Goal: Task Accomplishment & Management: Manage account settings

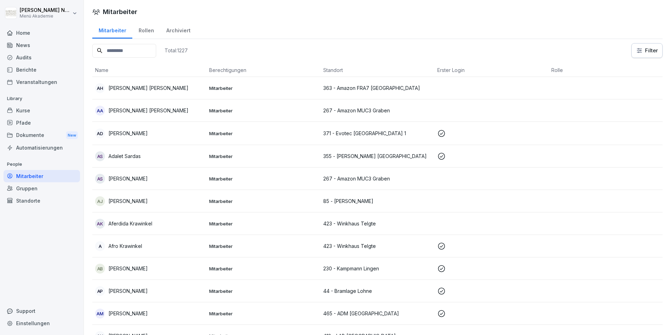
click at [27, 192] on div "Gruppen" at bounding box center [42, 188] width 77 height 12
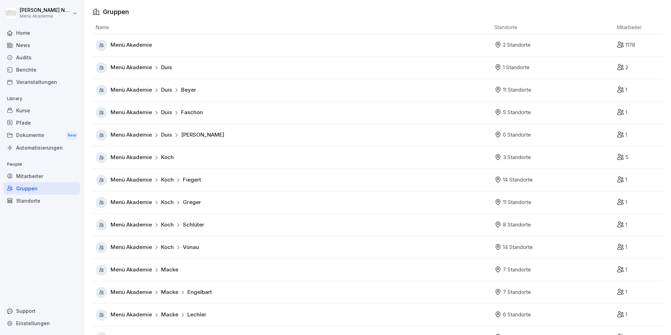
click at [139, 46] on span "Menü Akademie" at bounding box center [131, 45] width 41 height 8
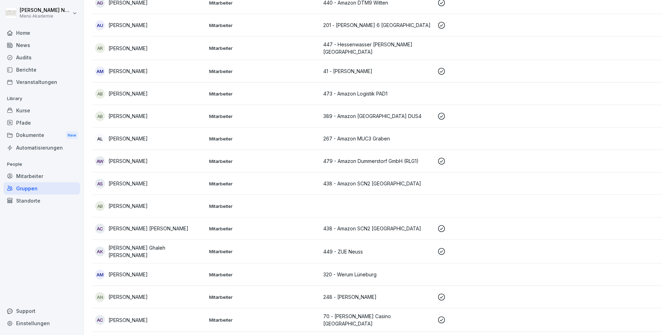
scroll to position [807, 0]
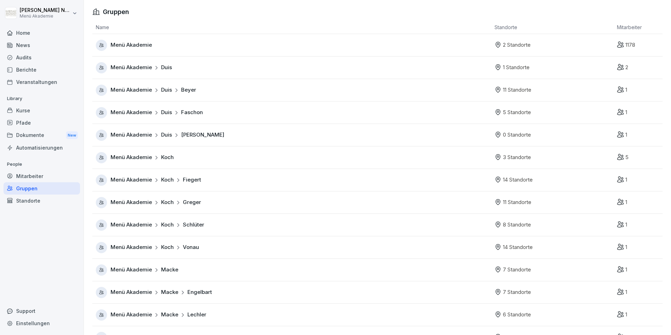
click at [20, 31] on div "Home" at bounding box center [42, 33] width 77 height 12
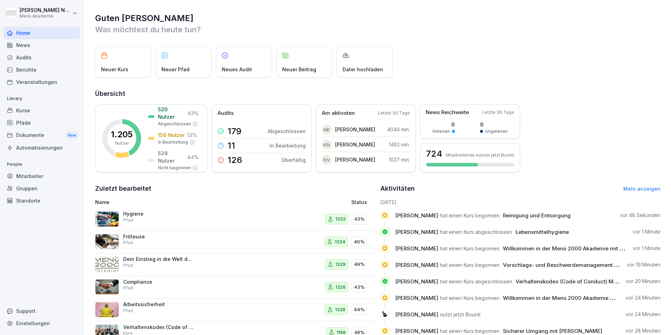
click at [46, 174] on div "Mitarbeiter" at bounding box center [42, 176] width 77 height 12
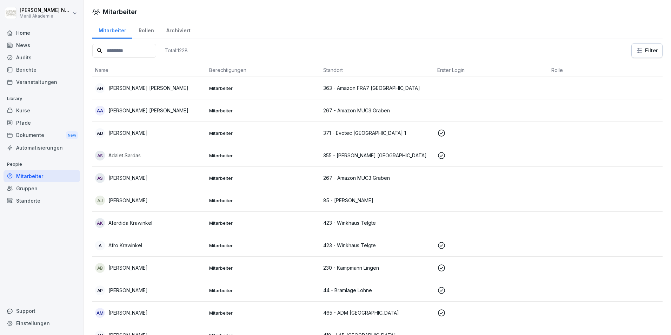
click at [128, 54] on input at bounding box center [124, 51] width 64 height 14
type input "******"
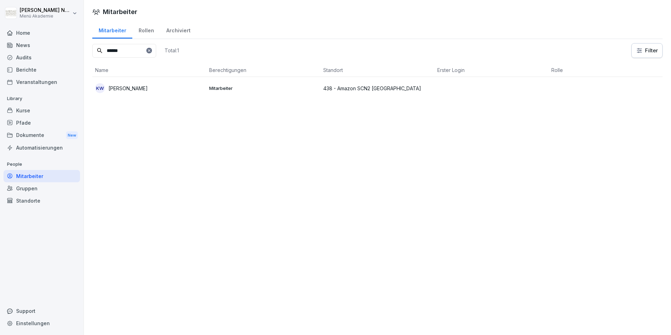
click at [147, 88] on div "KW Karin Wagner" at bounding box center [149, 88] width 108 height 10
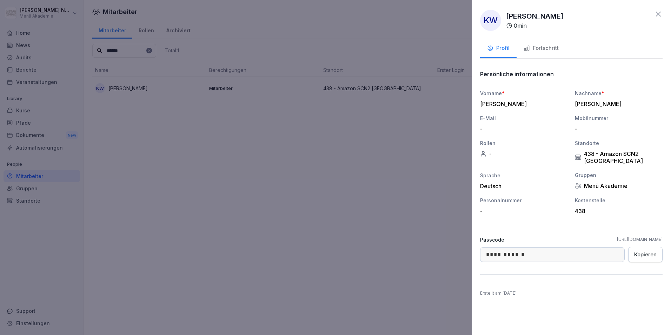
click at [530, 51] on div "Fortschritt" at bounding box center [541, 48] width 35 height 8
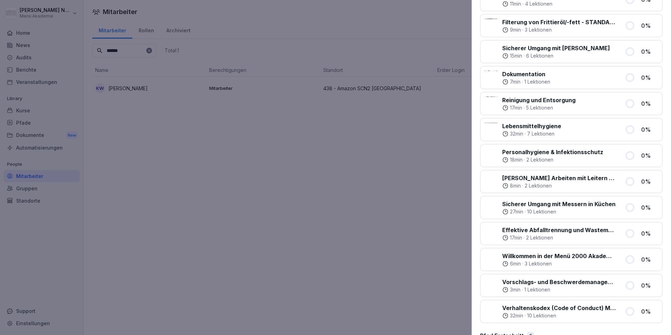
scroll to position [34, 0]
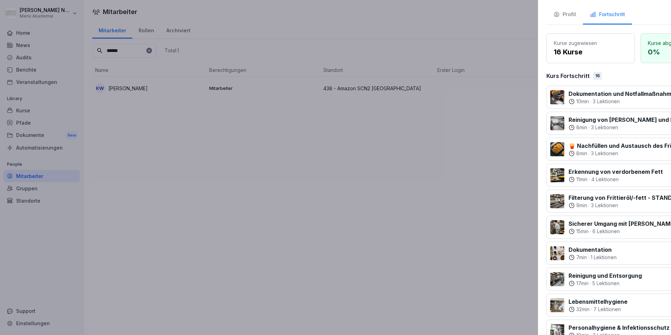
click at [267, 155] on div at bounding box center [335, 167] width 671 height 335
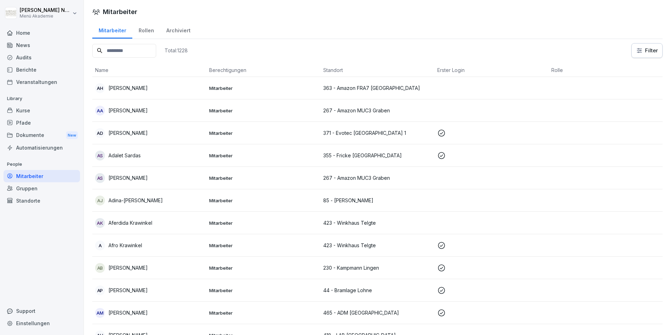
click at [16, 112] on div "Kurse" at bounding box center [42, 110] width 77 height 12
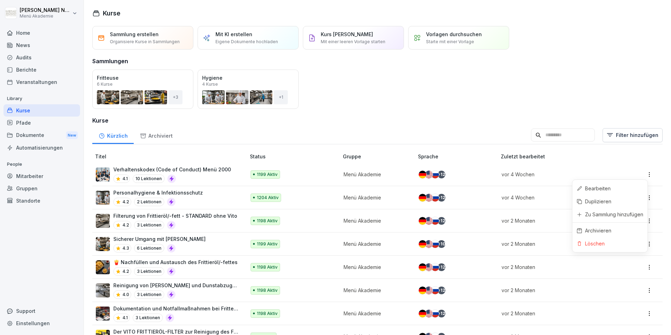
click at [647, 176] on html "[PERSON_NAME] Menü Akademie Home News Audits Berichte Veranstaltungen Library K…" at bounding box center [335, 167] width 671 height 335
click at [456, 125] on html "[PERSON_NAME] Menü Akademie Home News Audits Berichte Veranstaltungen Library K…" at bounding box center [335, 167] width 671 height 335
click at [0, 0] on div "Öffnen" at bounding box center [0, 0] width 0 height 0
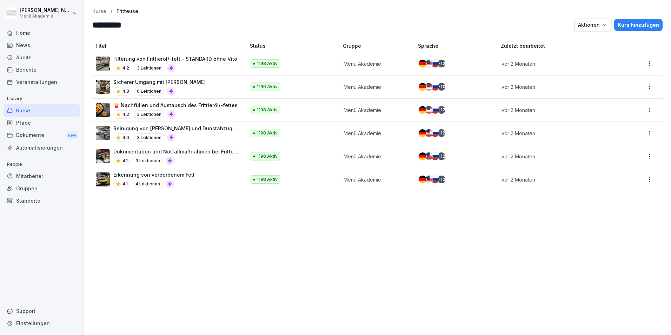
click at [602, 26] on icon "button" at bounding box center [605, 25] width 6 height 6
click at [411, 27] on html "[PERSON_NAME] Menü Akademie Home News Audits Berichte Veranstaltungen Library K…" at bounding box center [335, 167] width 671 height 335
click at [645, 67] on html "[PERSON_NAME] Menü Akademie Home News Audits Berichte Veranstaltungen Library K…" at bounding box center [335, 167] width 671 height 335
drag, startPoint x: 501, startPoint y: 268, endPoint x: 469, endPoint y: 256, distance: 34.0
click at [499, 267] on html "[PERSON_NAME] Menü Akademie Home News Audits Berichte Veranstaltungen Library K…" at bounding box center [335, 167] width 671 height 335
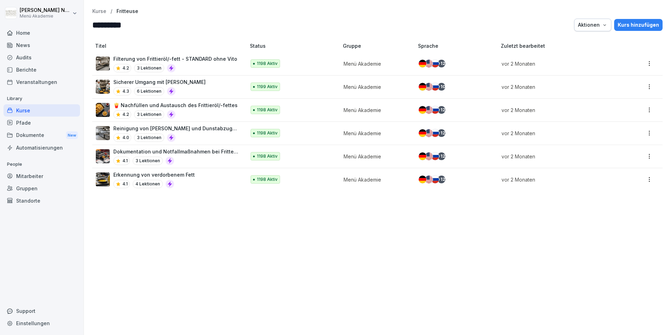
click at [97, 12] on p "Kurse" at bounding box center [99, 11] width 14 height 6
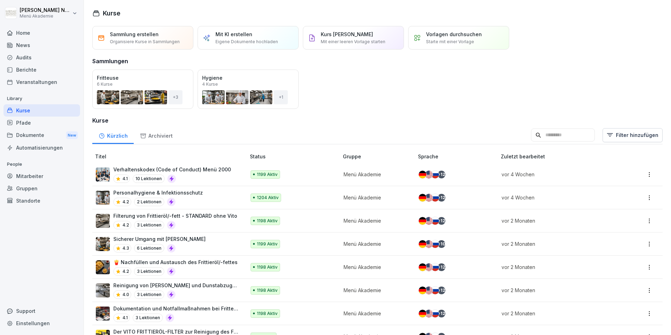
drag, startPoint x: 36, startPoint y: 177, endPoint x: 50, endPoint y: 161, distance: 21.4
click at [36, 177] on div "Mitarbeiter" at bounding box center [42, 176] width 77 height 12
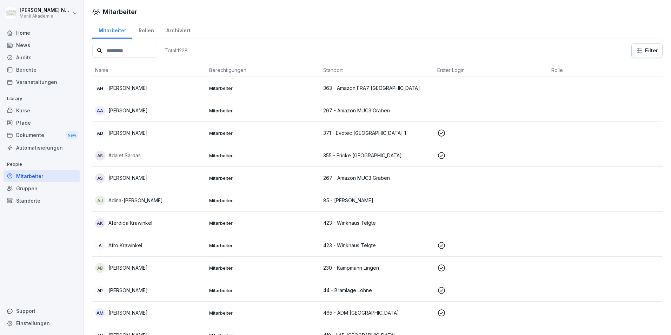
click at [138, 51] on input at bounding box center [124, 51] width 64 height 14
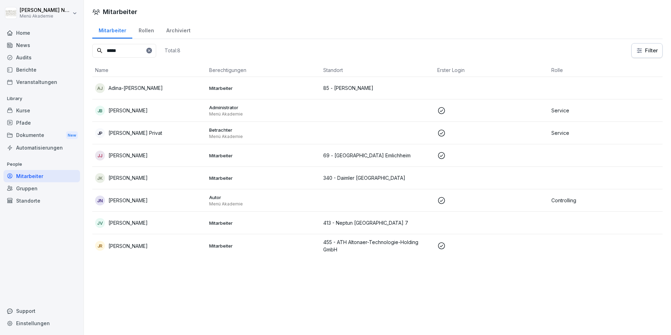
type input "*****"
click at [146, 200] on div "JN [PERSON_NAME]" at bounding box center [149, 201] width 108 height 10
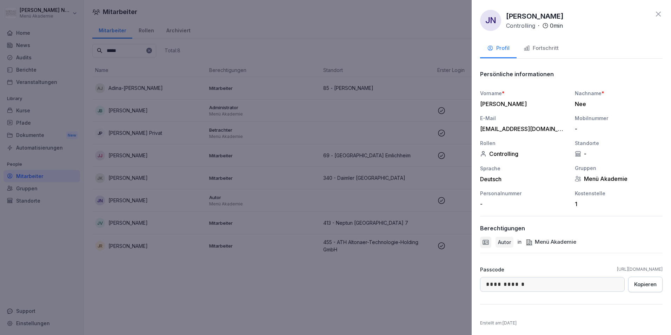
click at [534, 48] on div "Fortschritt" at bounding box center [541, 48] width 35 height 8
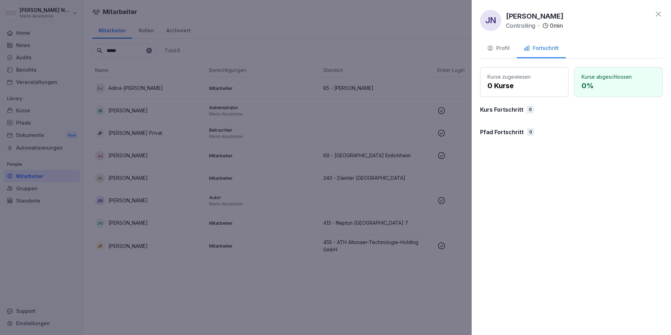
click at [509, 105] on div "Kurse zugewiesen 0 Kurse Kurse abgeschlossen 0 % Kurs Fortschritt 0 Pfad Fortsc…" at bounding box center [571, 104] width 183 height 75
click at [519, 76] on p "Kurse zugewiesen" at bounding box center [525, 76] width 74 height 7
click at [611, 87] on p "0 %" at bounding box center [619, 85] width 74 height 11
click at [516, 136] on p "Pfad Fortschritt" at bounding box center [502, 132] width 44 height 8
click at [515, 108] on p "Kurs Fortschritt" at bounding box center [501, 109] width 43 height 8
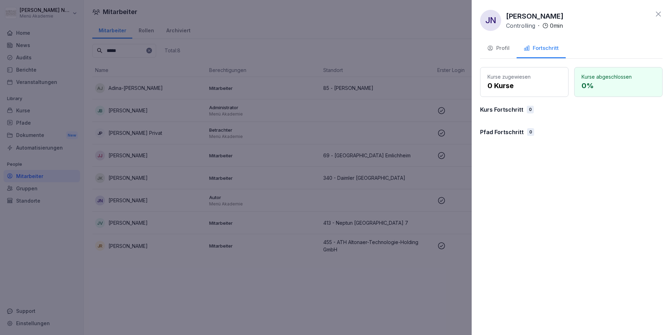
click at [499, 52] on div "Profil" at bounding box center [498, 48] width 22 height 8
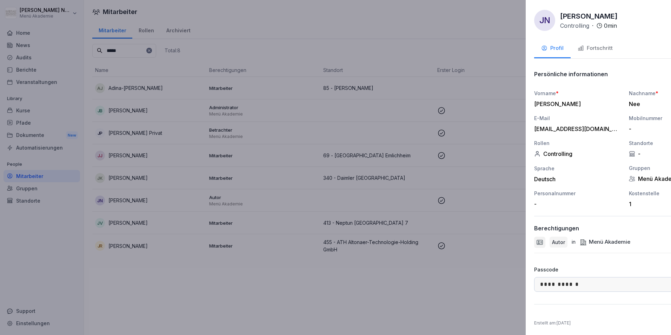
click at [408, 324] on div at bounding box center [335, 167] width 671 height 335
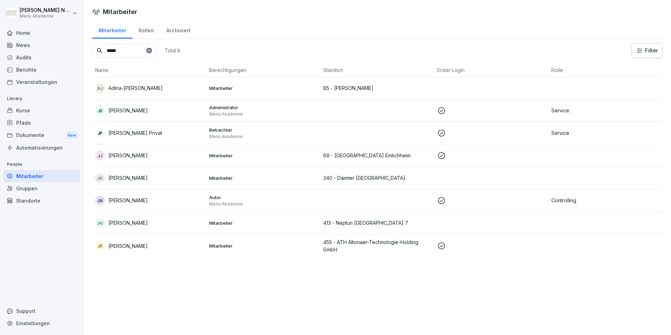
click at [42, 190] on div "Gruppen" at bounding box center [42, 188] width 77 height 12
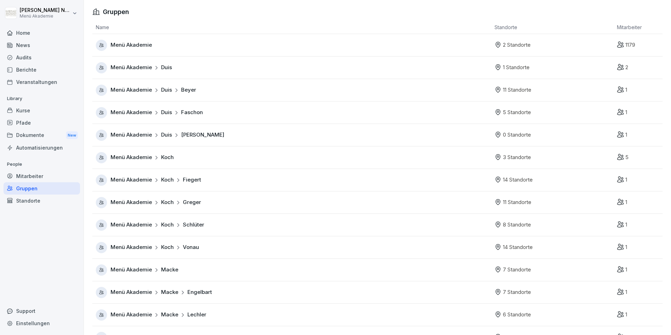
click at [32, 134] on div "Dokumente New" at bounding box center [42, 135] width 77 height 13
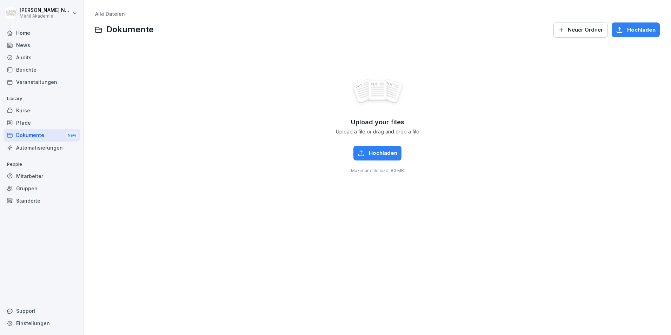
click at [39, 148] on div "Automatisierungen" at bounding box center [42, 147] width 77 height 12
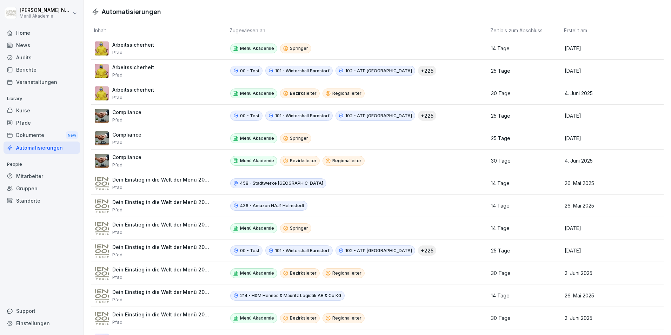
click at [27, 122] on div "Pfade" at bounding box center [42, 123] width 77 height 12
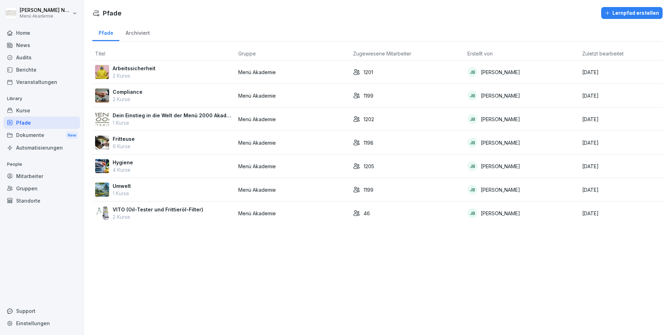
click at [27, 110] on div "Kurse" at bounding box center [42, 110] width 77 height 12
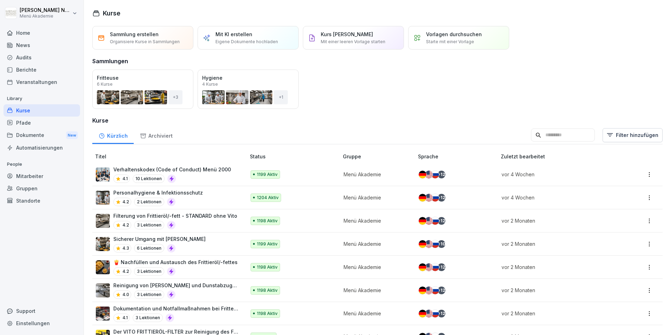
click at [36, 37] on div "Home" at bounding box center [42, 33] width 77 height 12
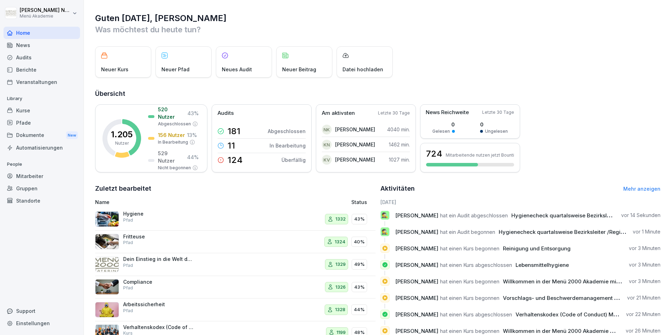
click at [33, 40] on div "News" at bounding box center [42, 45] width 77 height 12
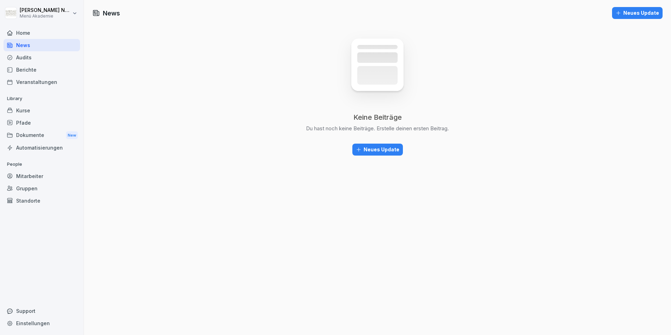
click at [76, 14] on html "[PERSON_NAME] Menü Akademie Home News Audits Berichte Veranstaltungen Library K…" at bounding box center [335, 167] width 671 height 335
click at [34, 62] on div "Audits" at bounding box center [42, 57] width 77 height 12
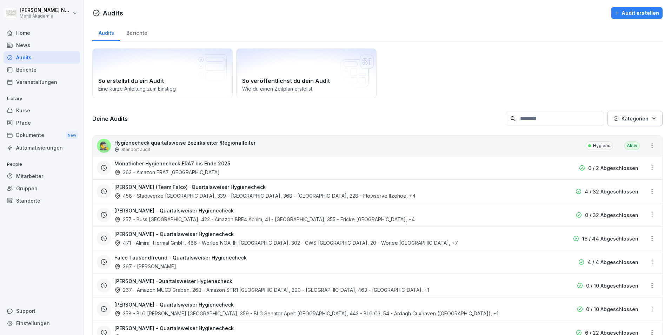
click at [135, 34] on div "Berichte" at bounding box center [136, 32] width 33 height 18
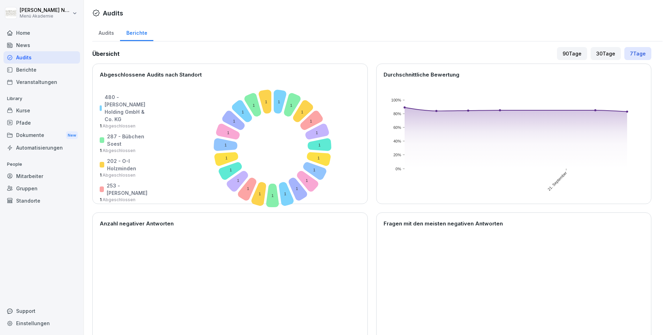
click at [29, 74] on div "Berichte" at bounding box center [42, 70] width 77 height 12
click at [22, 109] on div "Kurse" at bounding box center [42, 110] width 77 height 12
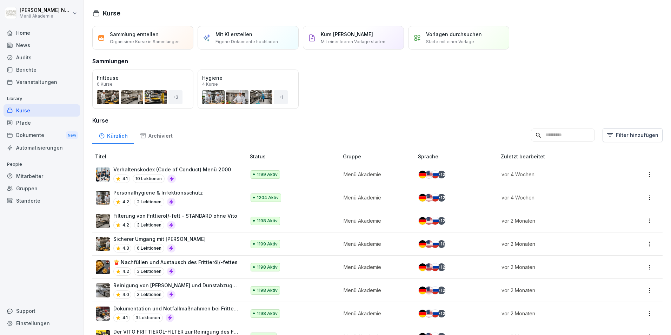
click at [642, 172] on html "[PERSON_NAME] Menü Akademie Home News Audits Berichte Veranstaltungen Library K…" at bounding box center [335, 167] width 671 height 335
click at [477, 105] on html "[PERSON_NAME] Menü Akademie Home News Audits Berichte Veranstaltungen Library K…" at bounding box center [335, 167] width 671 height 335
click at [0, 0] on div "Öffnen" at bounding box center [0, 0] width 0 height 0
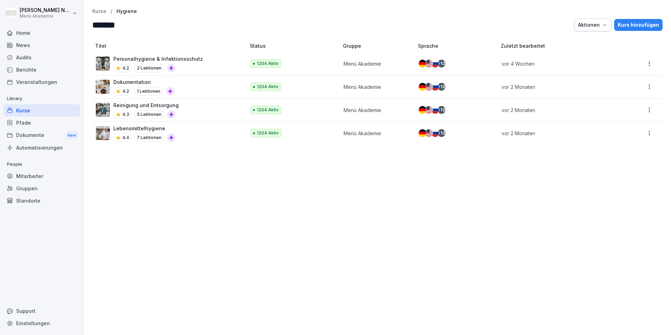
click at [603, 24] on icon "button" at bounding box center [605, 25] width 6 height 6
click at [647, 62] on html "[PERSON_NAME] Menü Akademie Home News Audits Berichte Veranstaltungen Library K…" at bounding box center [335, 167] width 671 height 335
click at [48, 17] on html "[PERSON_NAME] Menü Akademie Home News Audits Berichte Veranstaltungen Library K…" at bounding box center [335, 167] width 671 height 335
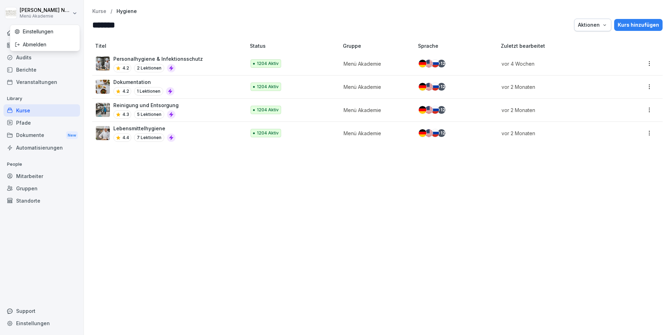
click at [44, 30] on div "Einstellungen" at bounding box center [44, 31] width 69 height 13
select select "**"
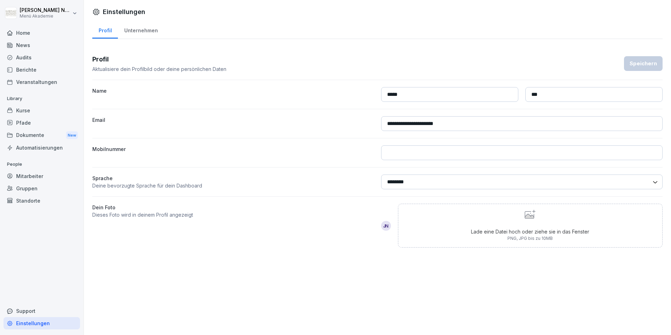
click at [136, 31] on div "Unternehmen" at bounding box center [141, 30] width 46 height 18
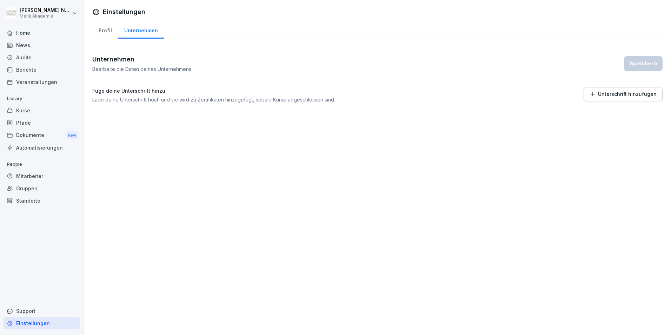
click at [114, 30] on div "Profil" at bounding box center [105, 30] width 26 height 18
select select "**"
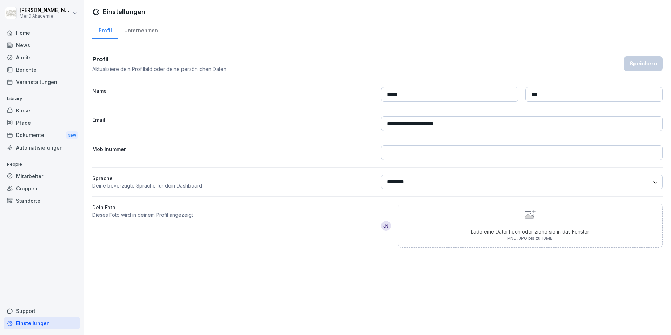
click at [51, 12] on html "**********" at bounding box center [335, 167] width 671 height 335
click at [148, 289] on html "**********" at bounding box center [335, 167] width 671 height 335
click at [32, 112] on div "Kurse" at bounding box center [42, 110] width 77 height 12
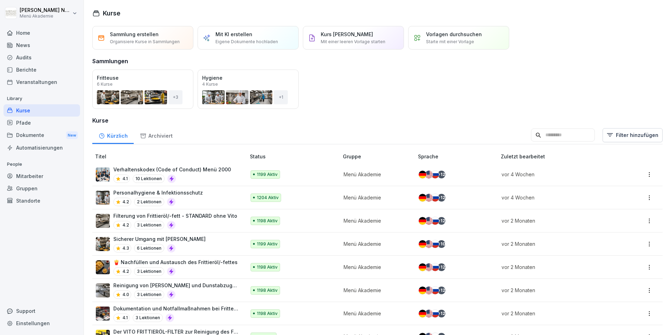
click at [0, 0] on div "Öffnen" at bounding box center [0, 0] width 0 height 0
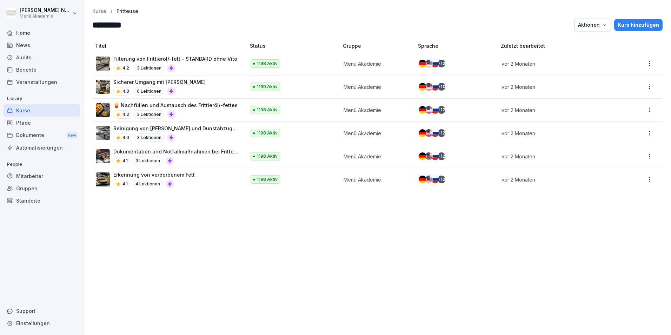
click at [212, 66] on div "4.2 3 Lektionen" at bounding box center [175, 68] width 124 height 8
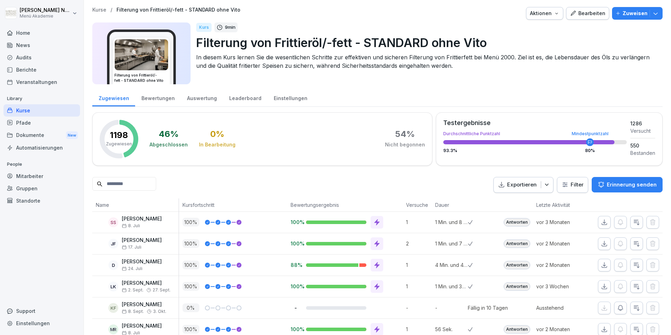
click at [152, 184] on input at bounding box center [124, 184] width 64 height 14
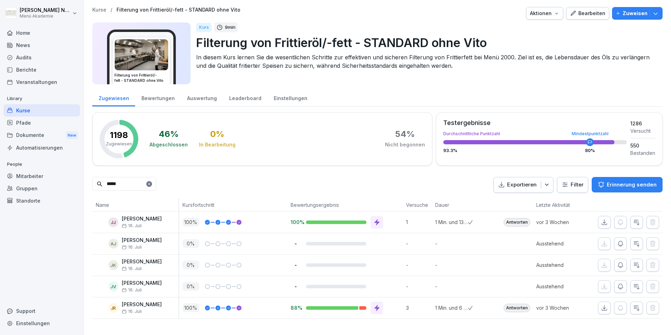
scroll to position [1, 0]
type input "*****"
click at [543, 185] on icon "button" at bounding box center [546, 184] width 7 height 7
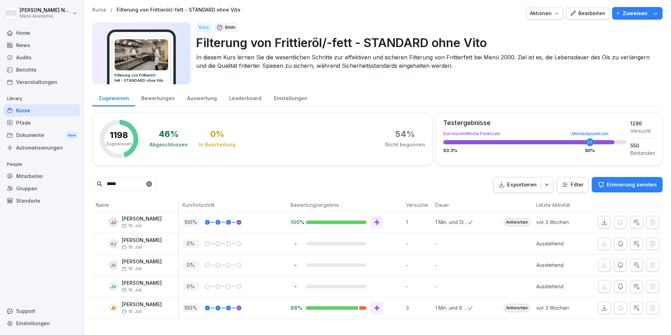
click at [656, 17] on button "Zuweisen" at bounding box center [637, 13] width 51 height 13
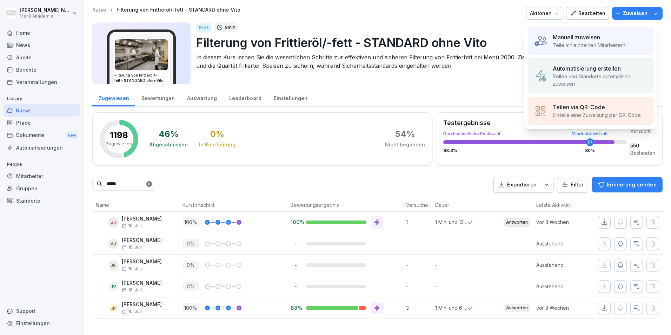
click at [463, 96] on div "Zugewiesen Bewertungen Auswertung Leaderboard Einstellungen" at bounding box center [377, 97] width 570 height 18
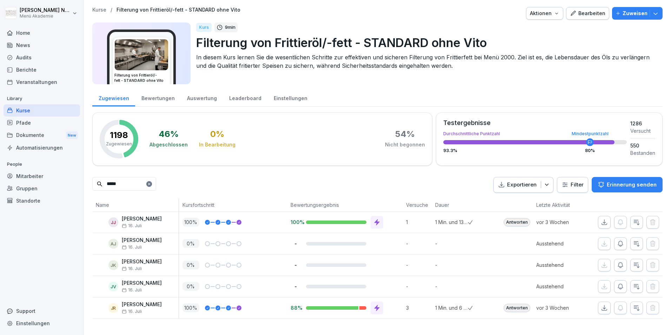
click at [550, 10] on div "Aktionen" at bounding box center [544, 13] width 29 height 8
click at [584, 84] on html "Julia Nee Menü Akademie Home News Audits Berichte Veranstaltungen Library Kurse…" at bounding box center [335, 167] width 671 height 335
click at [100, 12] on p "Kurse" at bounding box center [99, 10] width 14 height 6
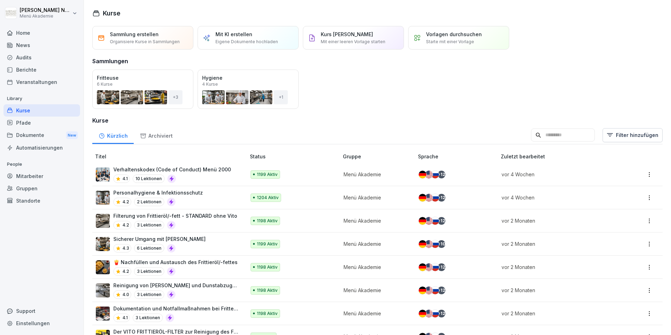
drag, startPoint x: 255, startPoint y: 94, endPoint x: 220, endPoint y: 95, distance: 35.1
click at [0, 0] on div "Öffnen" at bounding box center [0, 0] width 0 height 0
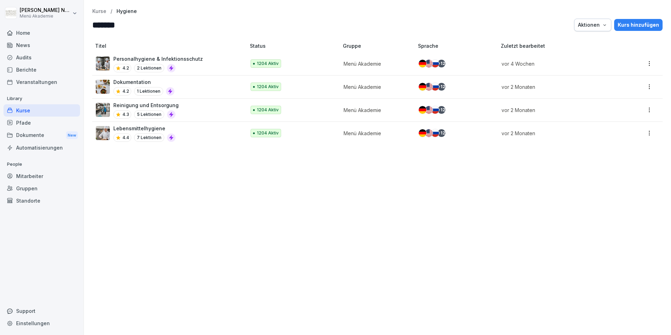
click at [597, 22] on div "Aktionen" at bounding box center [592, 25] width 29 height 8
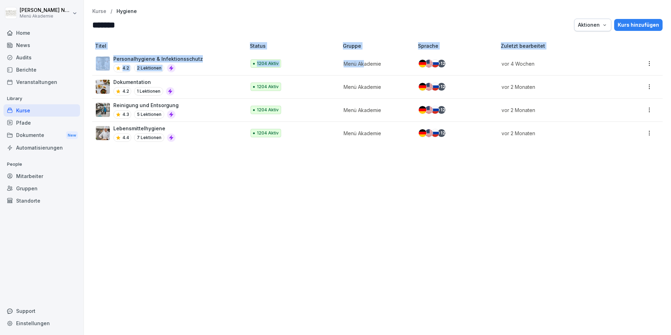
drag, startPoint x: 492, startPoint y: 202, endPoint x: 363, endPoint y: 61, distance: 190.5
click at [363, 61] on div "Titel Status Gruppe Sprache Zuletzt bearbeitet Personalhygiene & Infektionsschu…" at bounding box center [377, 184] width 587 height 299
click at [645, 133] on html "Julia Nee Menü Akademie Home News Audits Berichte Veranstaltungen Library Kurse…" at bounding box center [335, 167] width 671 height 335
click at [485, 191] on html "Julia Nee Menü Akademie Home News Audits Berichte Veranstaltungen Library Kurse…" at bounding box center [335, 167] width 671 height 335
click at [531, 154] on div "Titel Status Gruppe Sprache Zuletzt bearbeitet Personalhygiene & Infektionsschu…" at bounding box center [377, 184] width 587 height 299
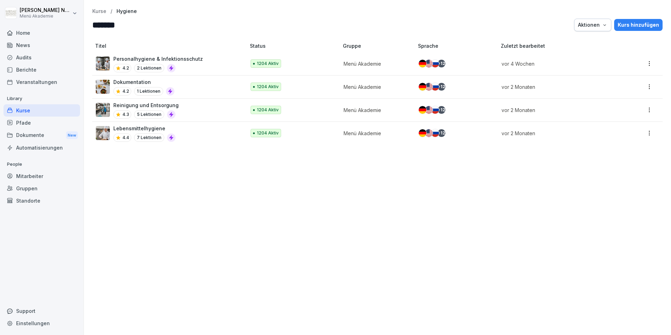
click at [191, 60] on p "Personalhygiene & Infektionsschutz" at bounding box center [158, 58] width 90 height 7
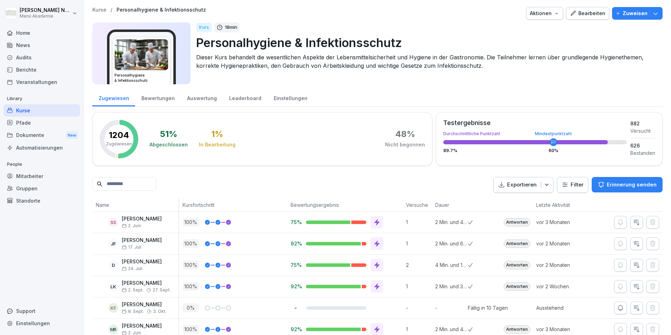
click at [652, 12] on icon "button" at bounding box center [655, 13] width 7 height 7
click at [490, 25] on div "Kurs 18 min" at bounding box center [426, 27] width 461 height 10
click at [155, 102] on div "Bewertungen" at bounding box center [158, 97] width 46 height 18
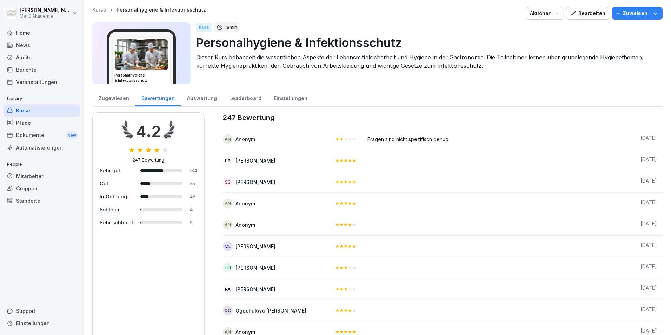
click at [200, 99] on div "Auswertung" at bounding box center [202, 97] width 42 height 18
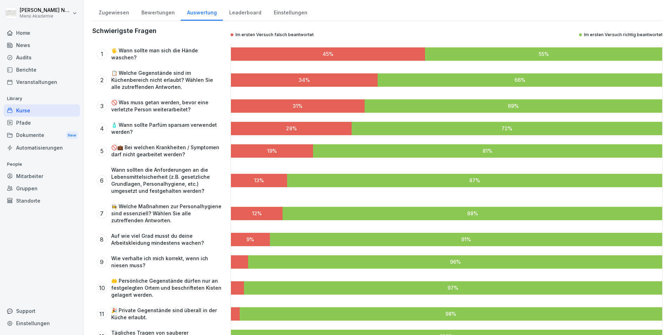
scroll to position [107, 0]
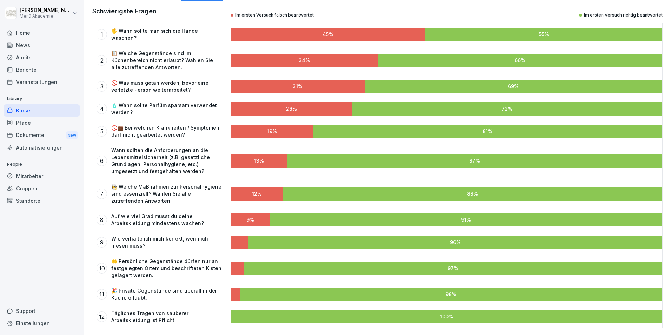
click at [247, 261] on div at bounding box center [453, 267] width 418 height 13
click at [238, 264] on div at bounding box center [237, 267] width 13 height 13
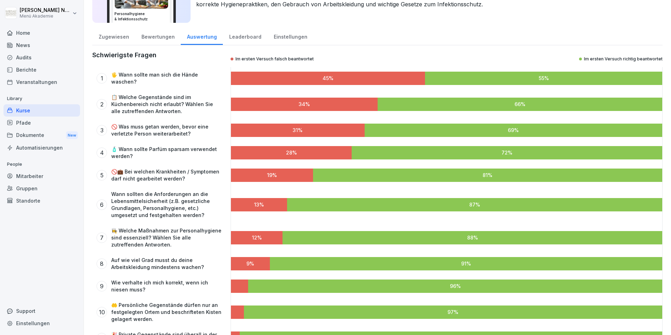
scroll to position [0, 0]
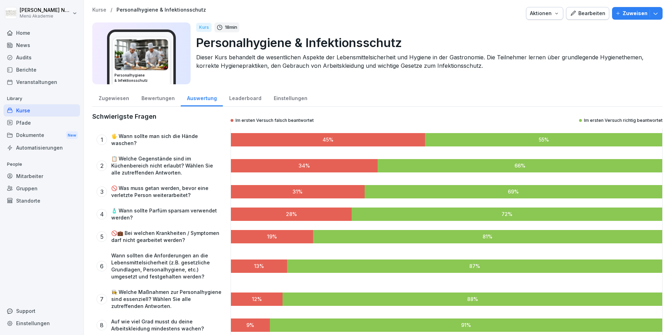
click at [234, 105] on div "Leaderboard" at bounding box center [245, 97] width 45 height 18
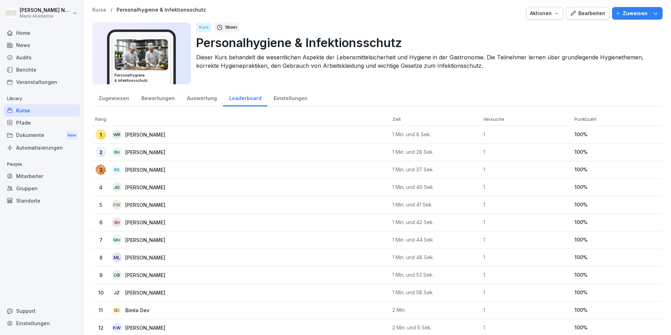
click at [285, 100] on div "Einstellungen" at bounding box center [290, 97] width 46 height 18
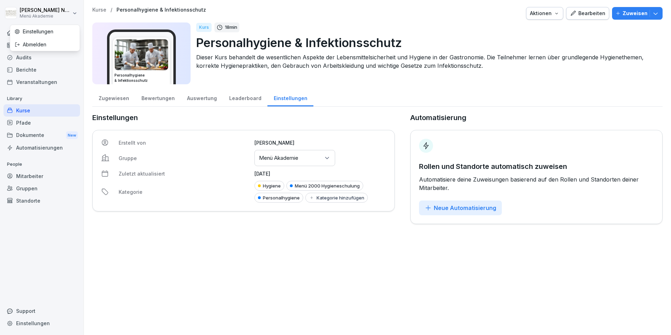
click at [21, 11] on html "Julia Nee Menü Akademie Home News Audits Berichte Veranstaltungen Library Kurse…" at bounding box center [335, 167] width 671 height 335
click at [101, 9] on html "Julia Nee Menü Akademie Home News Audits Berichte Veranstaltungen Library Kurse…" at bounding box center [335, 167] width 671 height 335
click at [17, 28] on div "Home" at bounding box center [42, 33] width 77 height 12
